Goal: Entertainment & Leisure: Browse casually

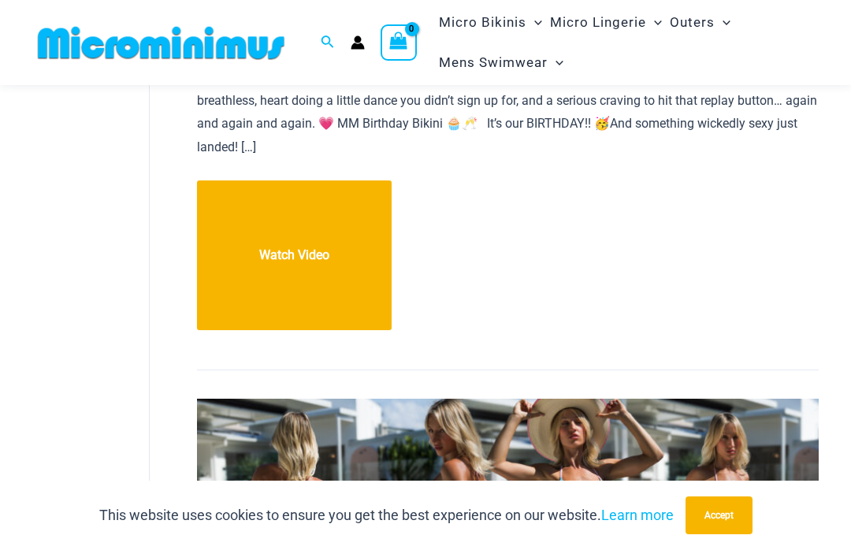
scroll to position [640, 0]
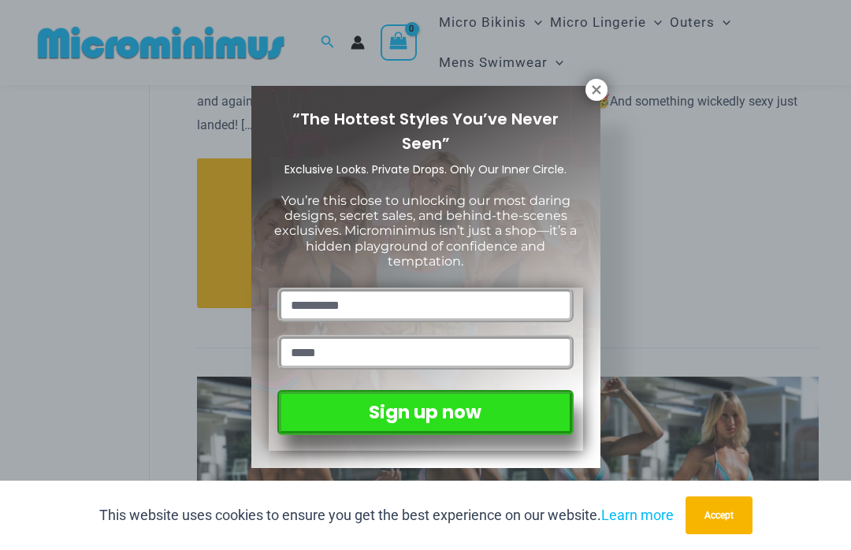
click at [603, 91] on icon at bounding box center [597, 90] width 14 height 14
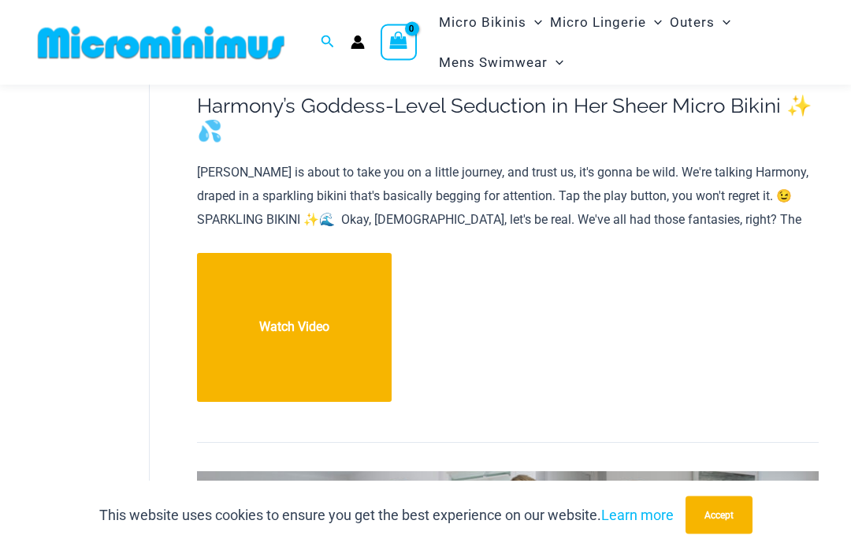
scroll to position [1785, 0]
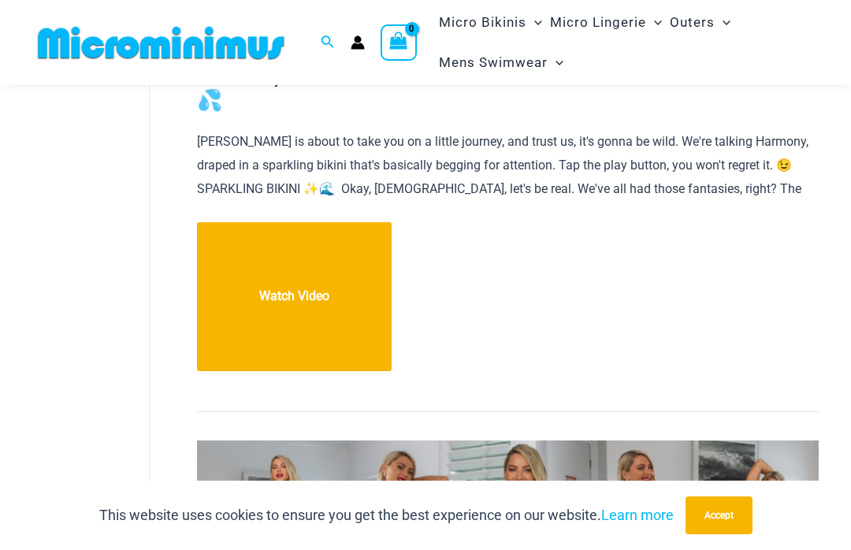
click at [333, 251] on link "Harmony’s Goddess-Level Seduction in Her Sheer Micro Bikini ✨💦 Watch Video" at bounding box center [294, 297] width 195 height 150
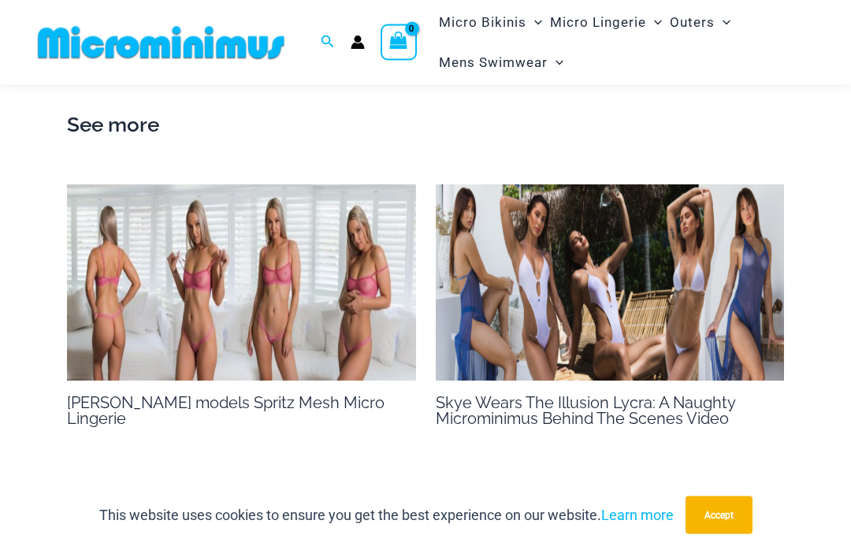
scroll to position [2386, 0]
click at [165, 233] on img at bounding box center [241, 282] width 349 height 196
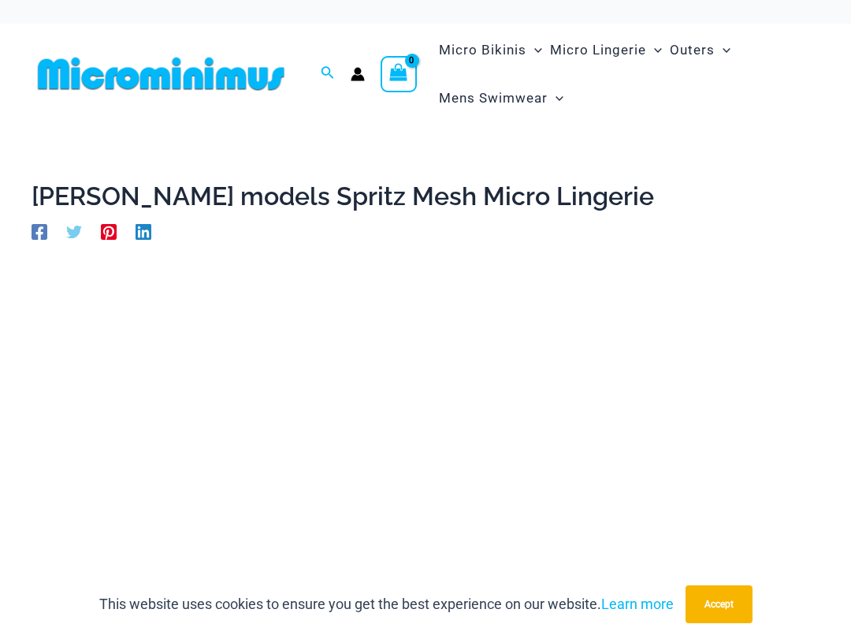
click at [733, 550] on button "Accept" at bounding box center [719, 604] width 67 height 38
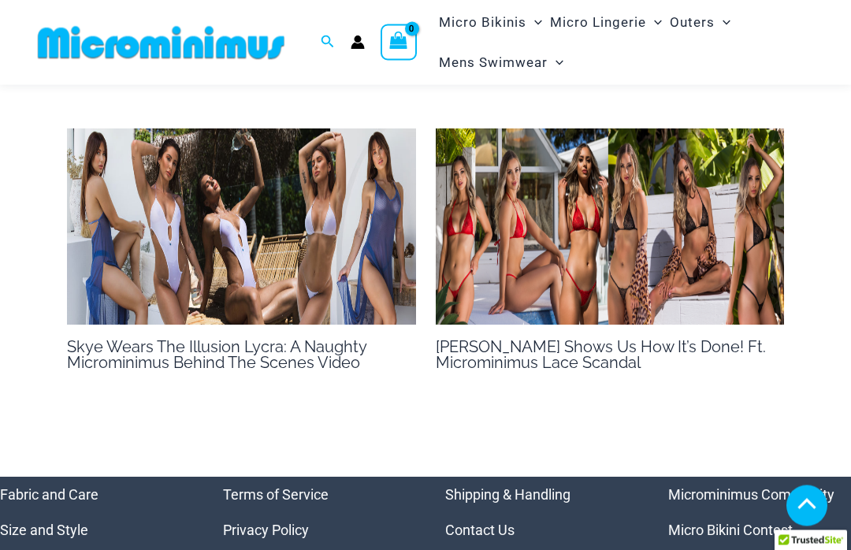
scroll to position [1264, 0]
click at [129, 156] on img at bounding box center [241, 227] width 349 height 196
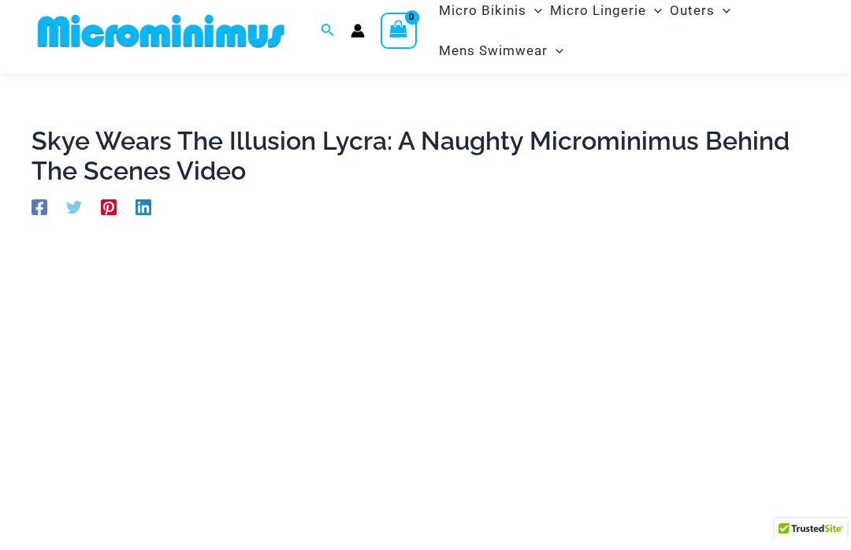
scroll to position [265, 0]
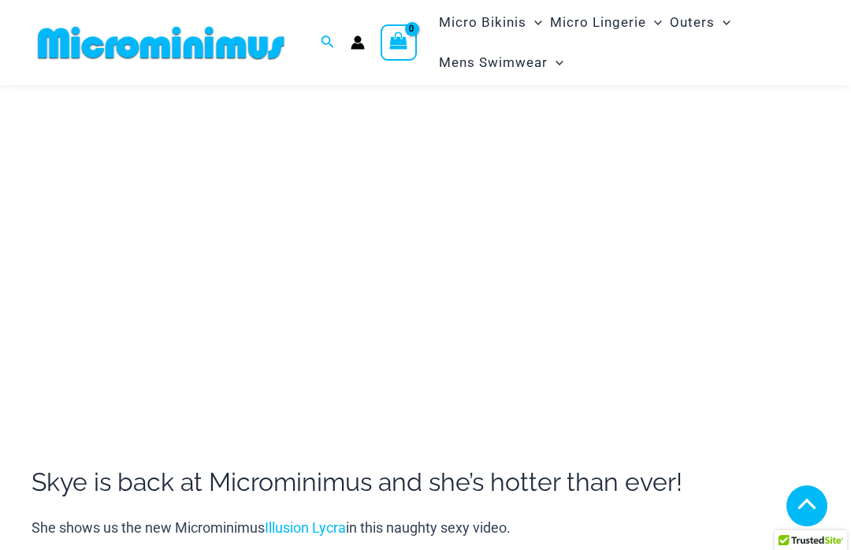
click at [158, 505] on div "Skye is back at Microminimus and she’s hotter than ever! She shows us the new M…" at bounding box center [426, 409] width 788 height 775
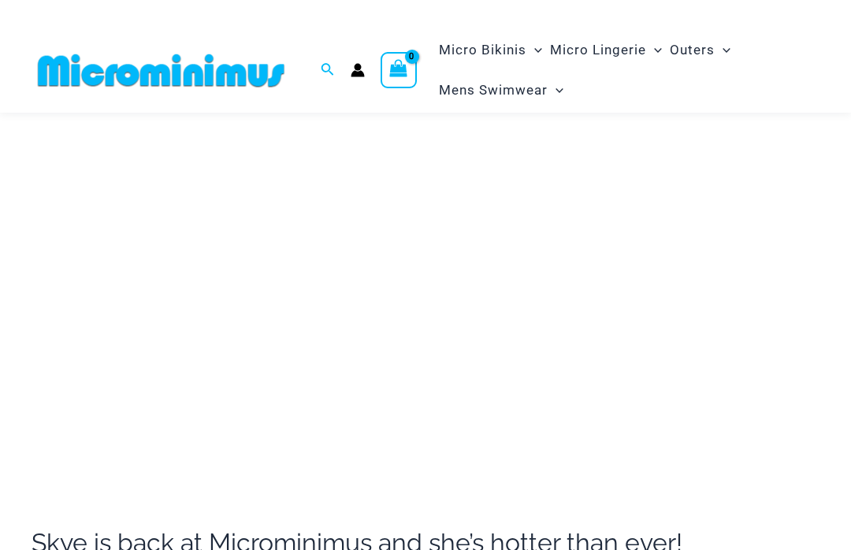
scroll to position [164, 0]
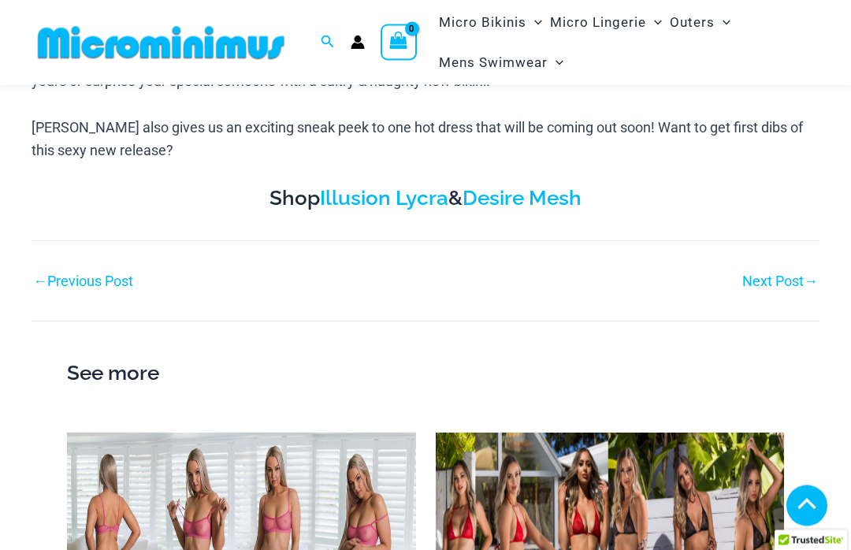
scroll to position [849, 0]
click at [778, 282] on link "Next Post →" at bounding box center [781, 281] width 76 height 14
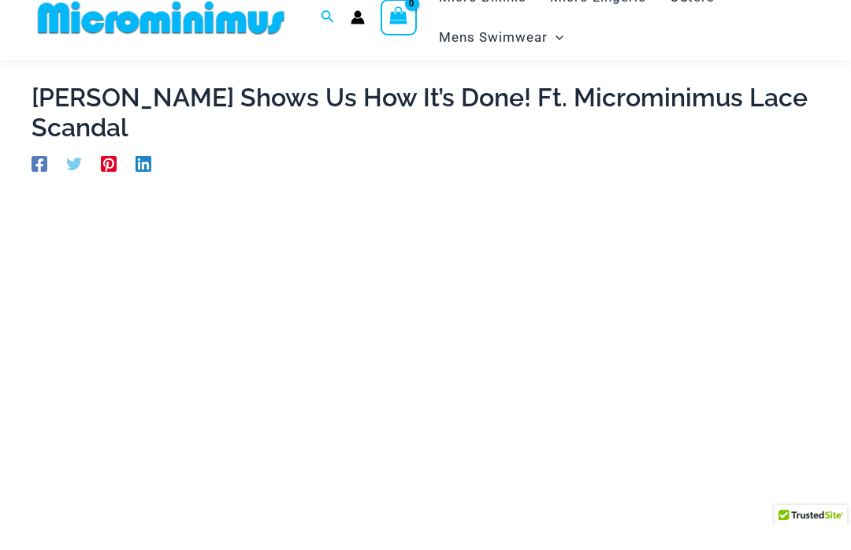
scroll to position [73, 0]
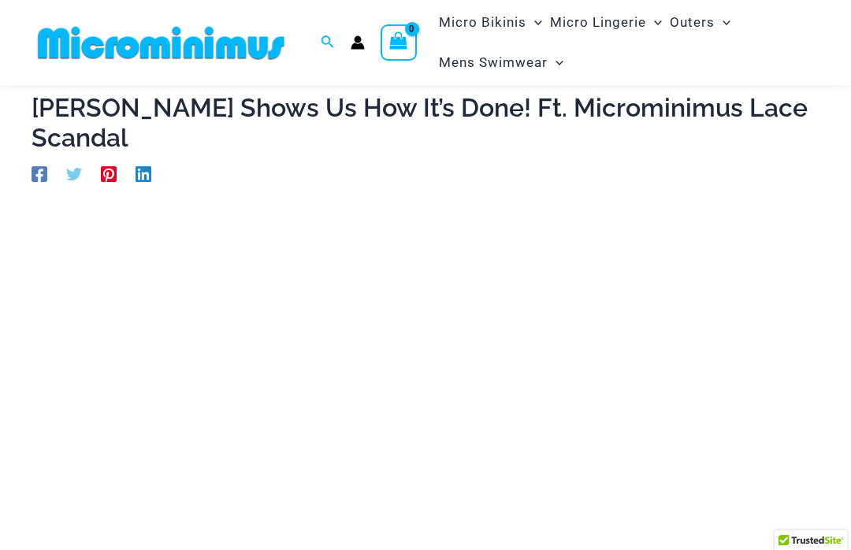
click at [100, 171] on div "Tayla Shows Us How It’s Done! Ft. Microminimus Lace Scandal By otoadmin / May 6…" at bounding box center [426, 533] width 788 height 881
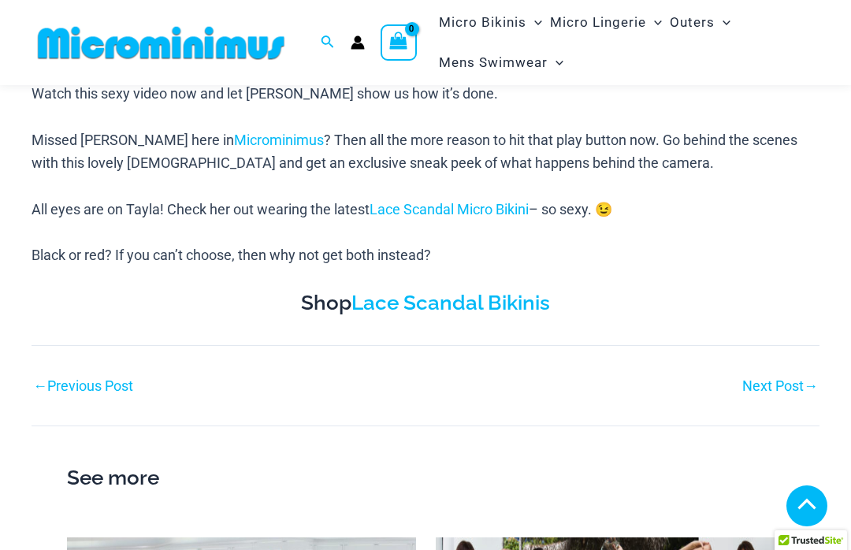
scroll to position [766, 0]
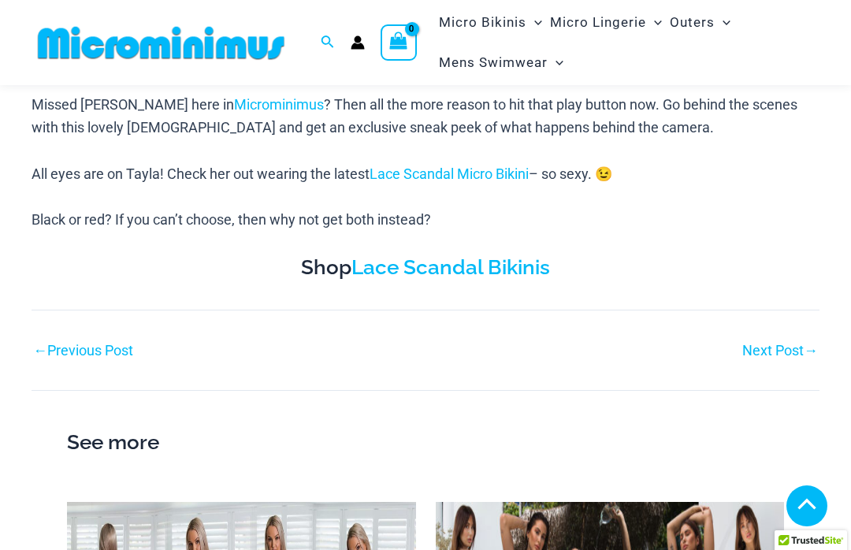
click at [781, 339] on div "Next Post →" at bounding box center [623, 351] width 394 height 24
click at [780, 344] on link "Next Post →" at bounding box center [781, 351] width 76 height 14
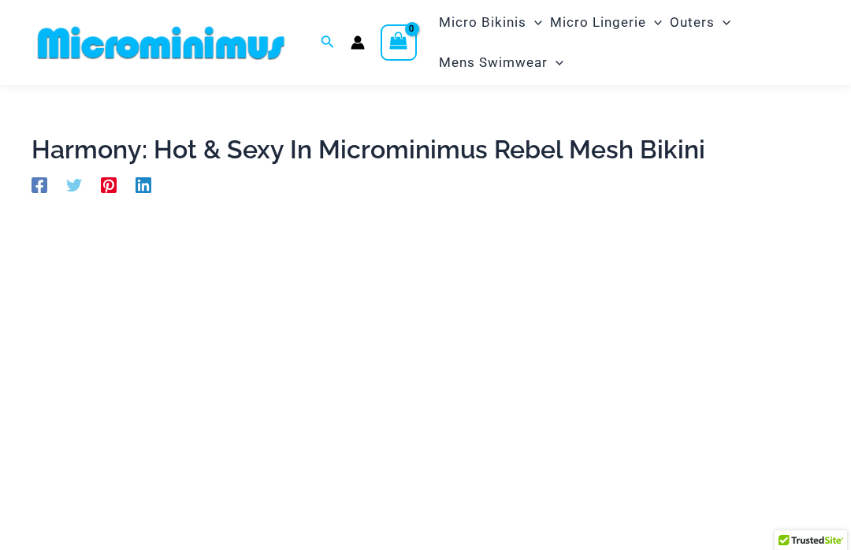
scroll to position [30, 0]
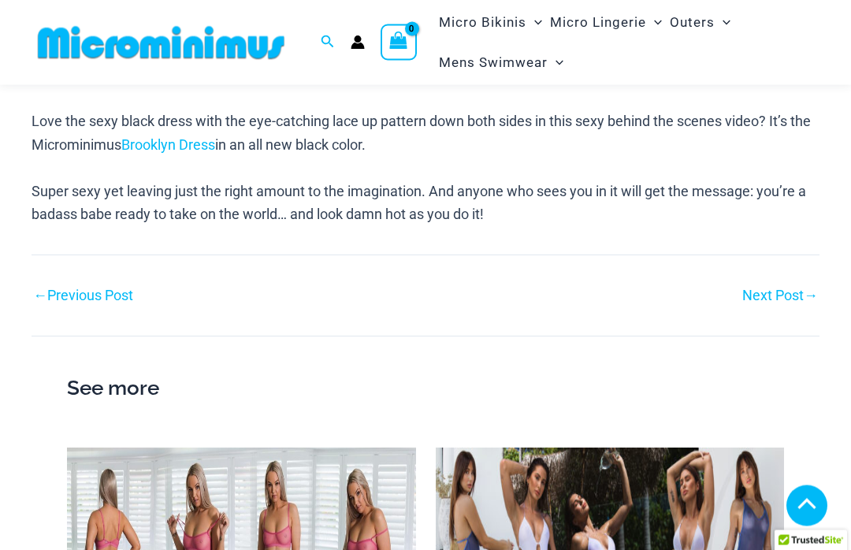
scroll to position [1106, 0]
click at [784, 303] on link "Next Post →" at bounding box center [781, 296] width 76 height 14
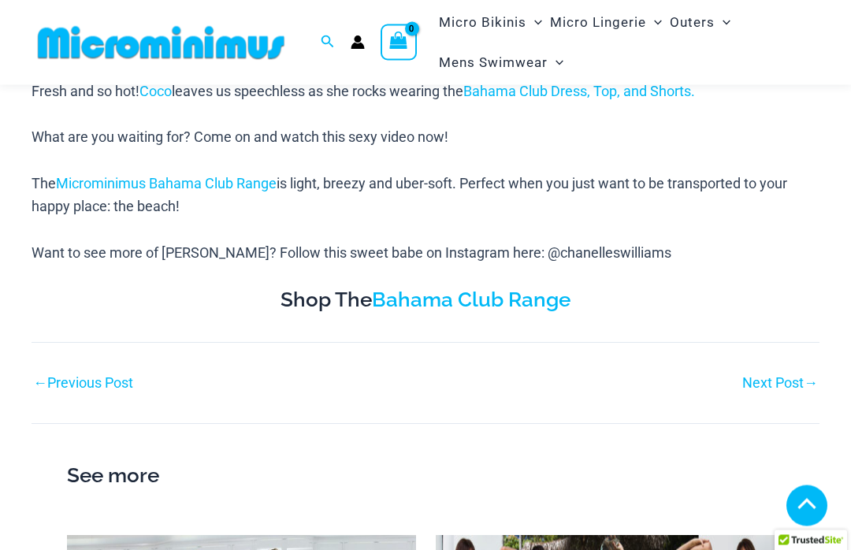
scroll to position [732, 0]
click at [784, 382] on link "Next Post →" at bounding box center [781, 383] width 76 height 14
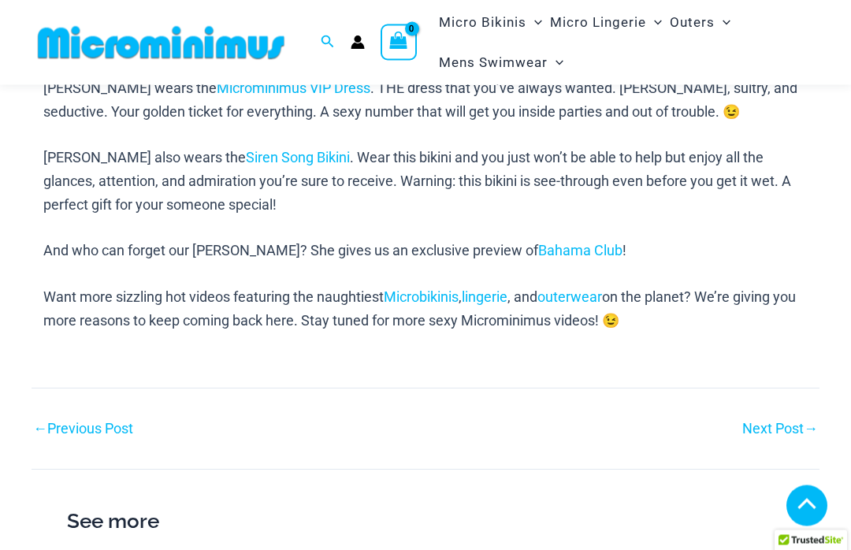
scroll to position [789, 0]
click at [788, 422] on link "Next Post →" at bounding box center [781, 429] width 76 height 14
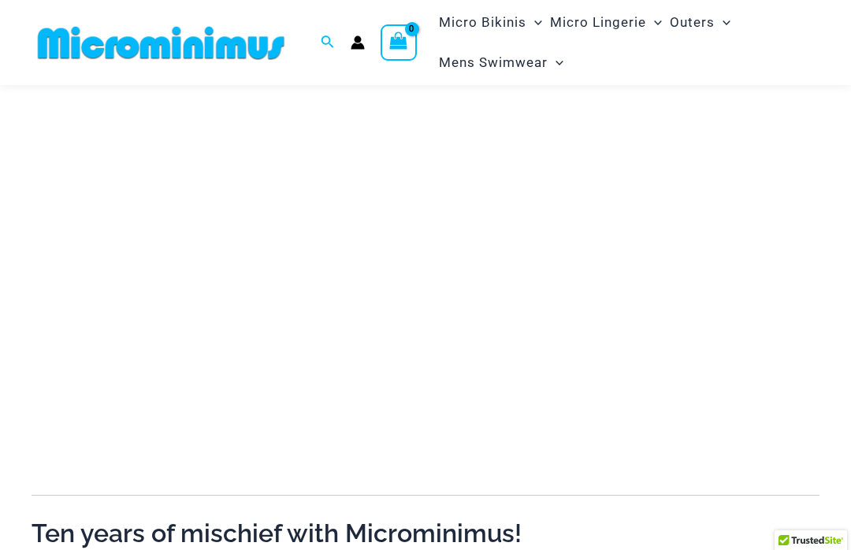
scroll to position [245, 0]
